Goal: Task Accomplishment & Management: Complete application form

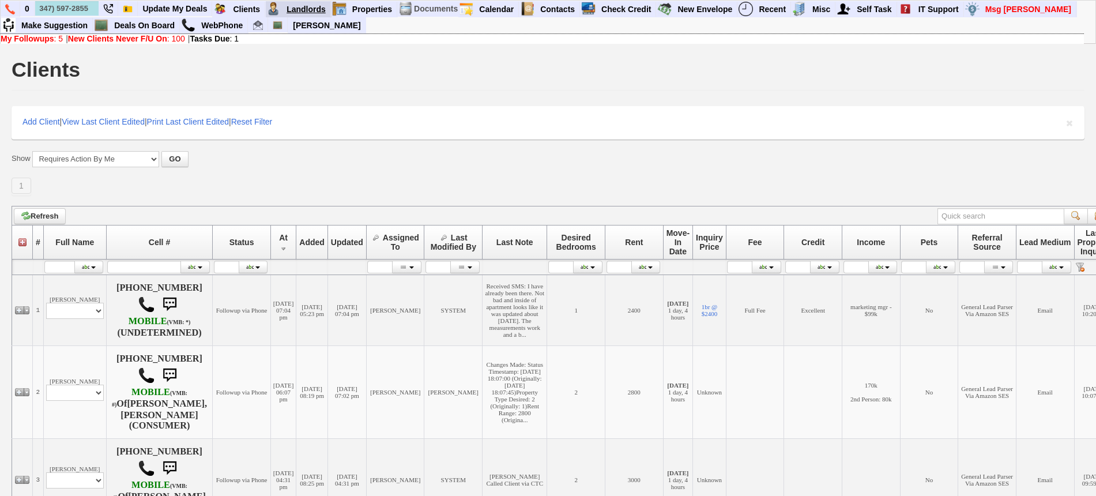
type input "347) 597-2855"
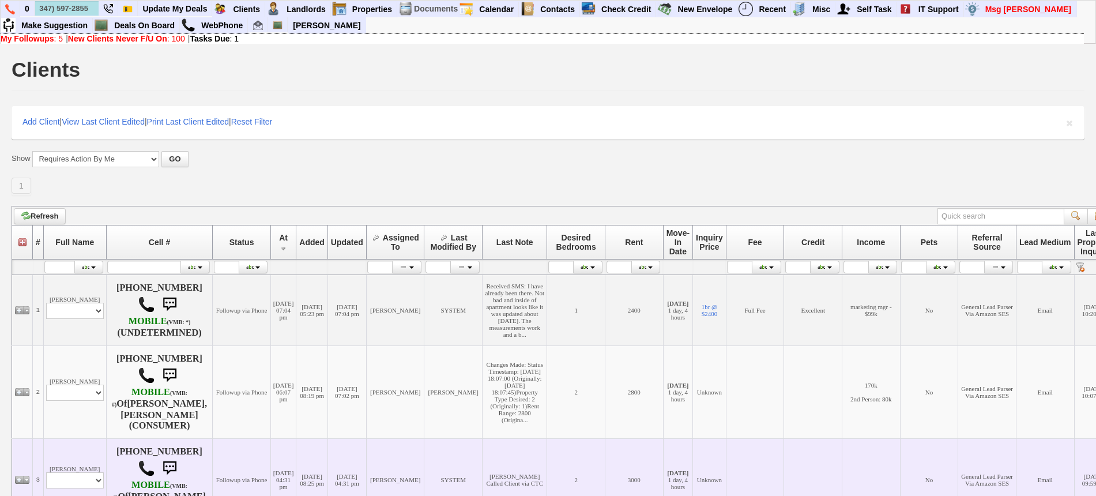
click at [296, 491] on td "[DATE] 04:31 pm" at bounding box center [282, 479] width 25 height 82
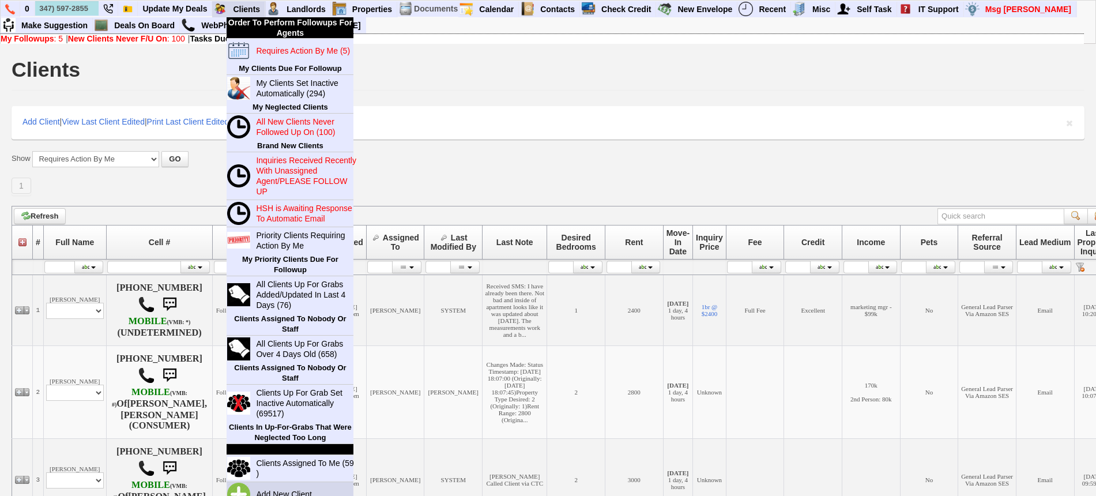
click at [296, 488] on link "Add New Client" at bounding box center [288, 494] width 74 height 15
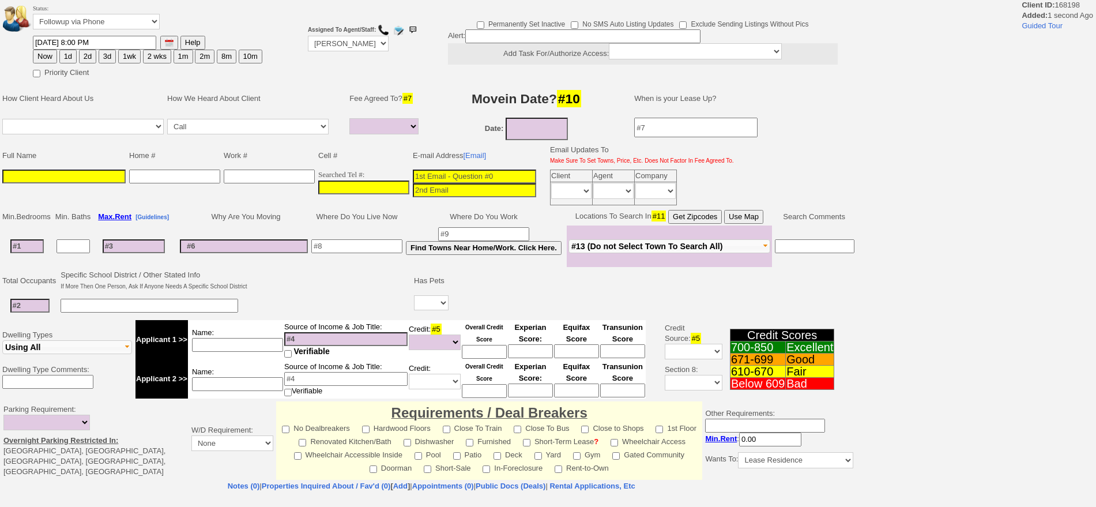
select select
click at [387, 182] on input "___-___-____" at bounding box center [363, 187] width 91 height 14
paste input "347-597-2855"
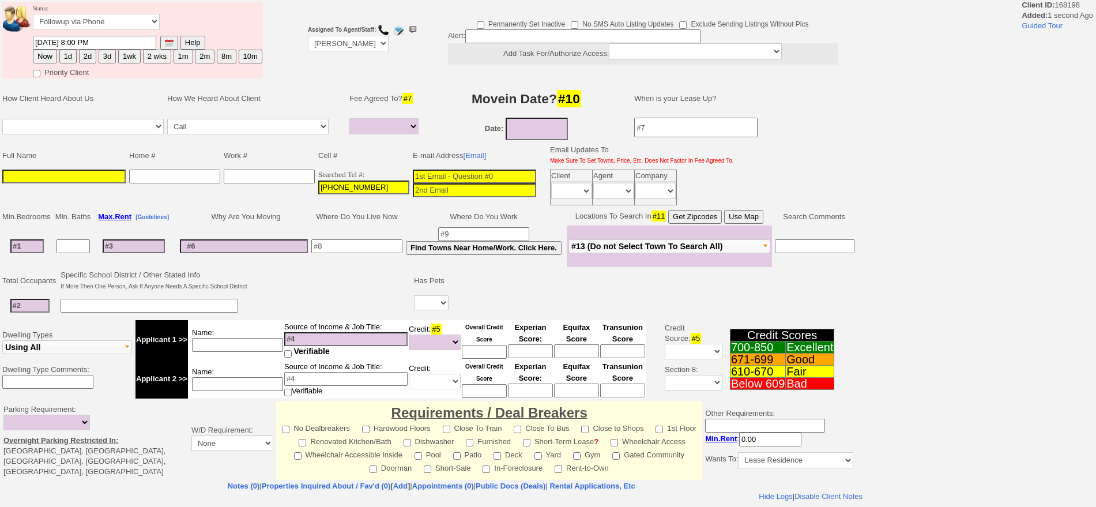
type input "347-597-2855"
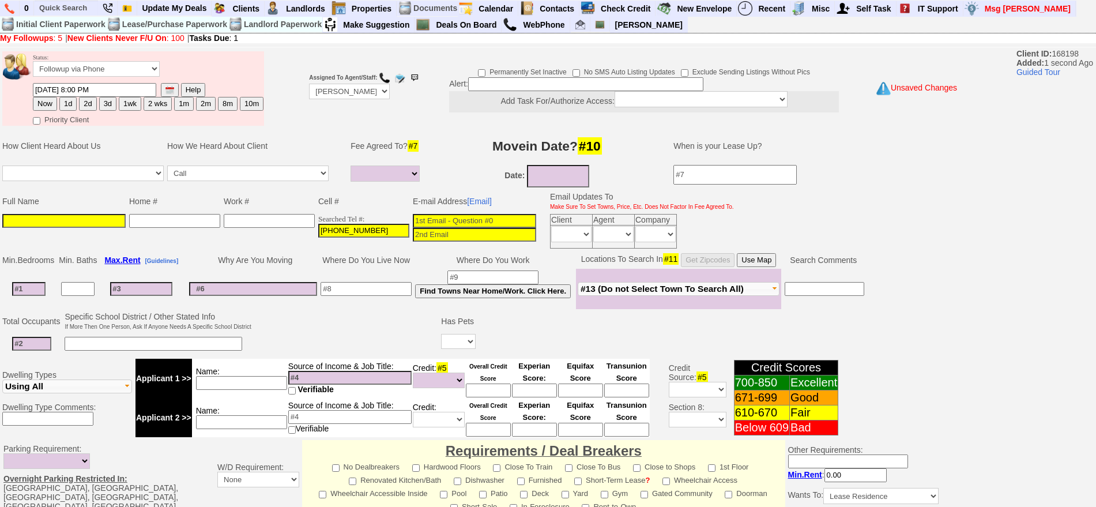
click at [67, 224] on input at bounding box center [63, 221] width 123 height 14
paste input "abigail sefah"
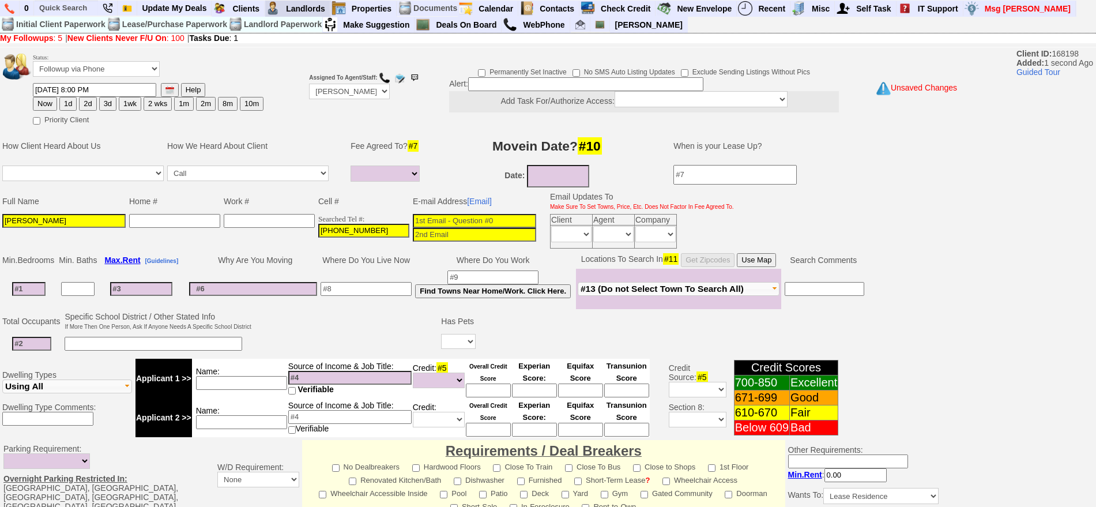
type input "abigail sefah"
click at [461, 224] on input at bounding box center [474, 221] width 123 height 14
paste input "sefahabigail@yahoo.com"
type input "sefahabigail@yahoo.com"
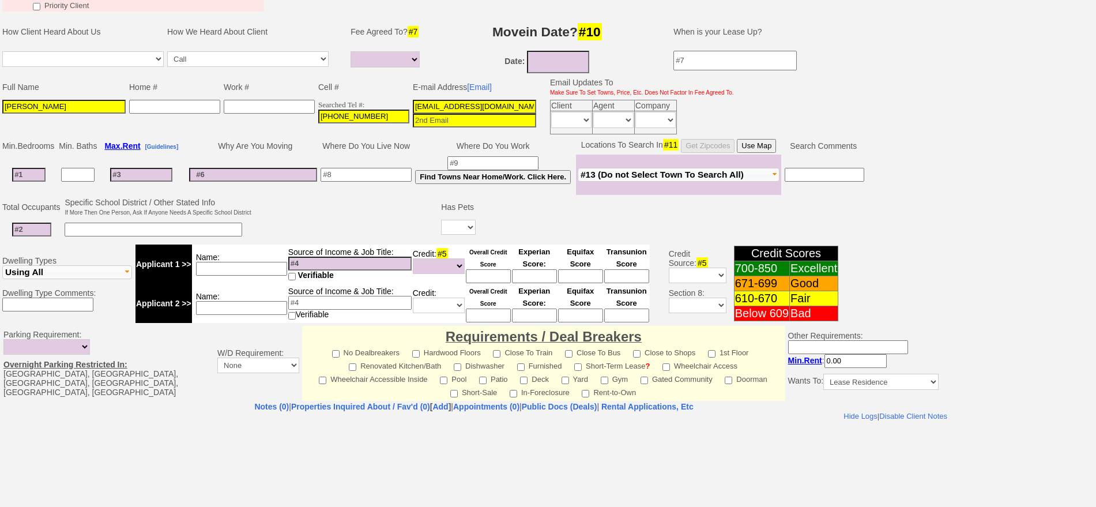
scroll to position [291, 0]
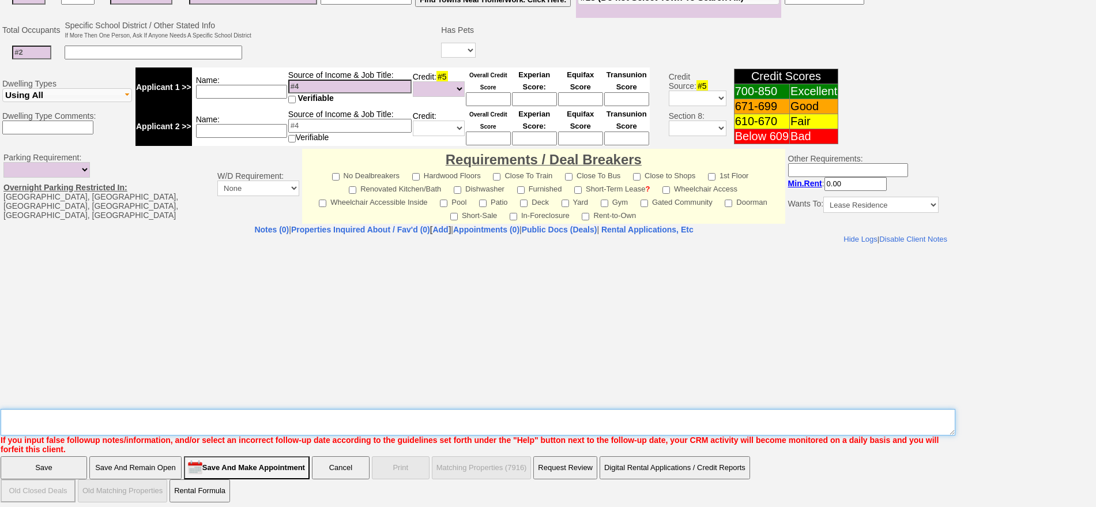
click at [440, 421] on textarea "Insert New Note Here" at bounding box center [478, 422] width 955 height 27
type textarea "3"
type textarea "210 4G LD FU"
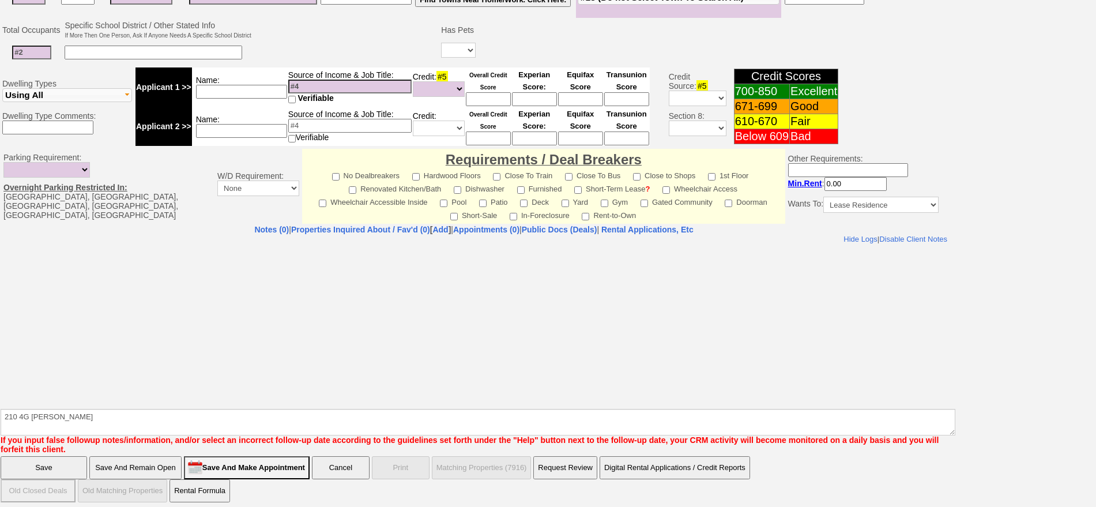
click input "Save" at bounding box center [44, 467] width 86 height 23
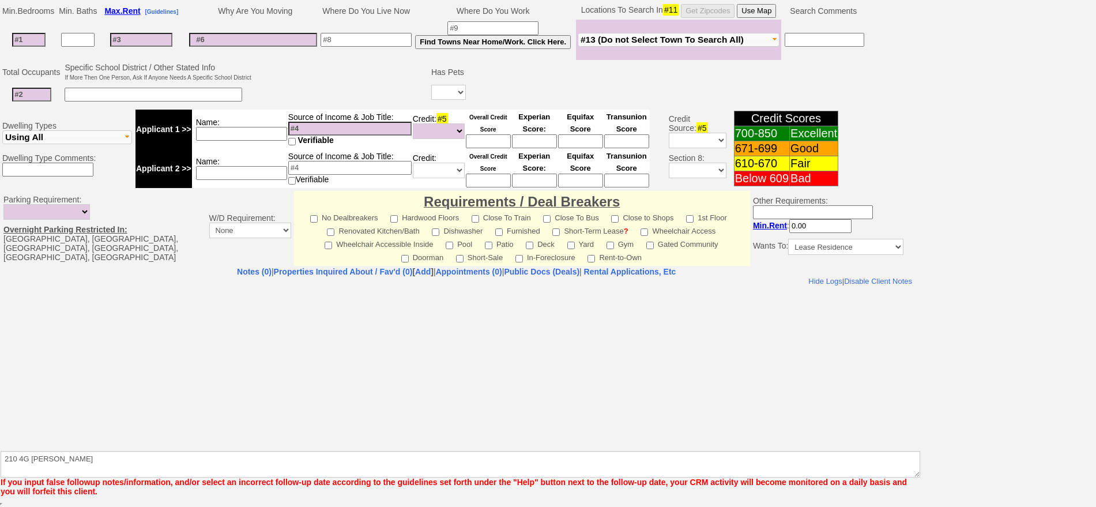
scroll to position [249, 0]
